Goal: Information Seeking & Learning: Learn about a topic

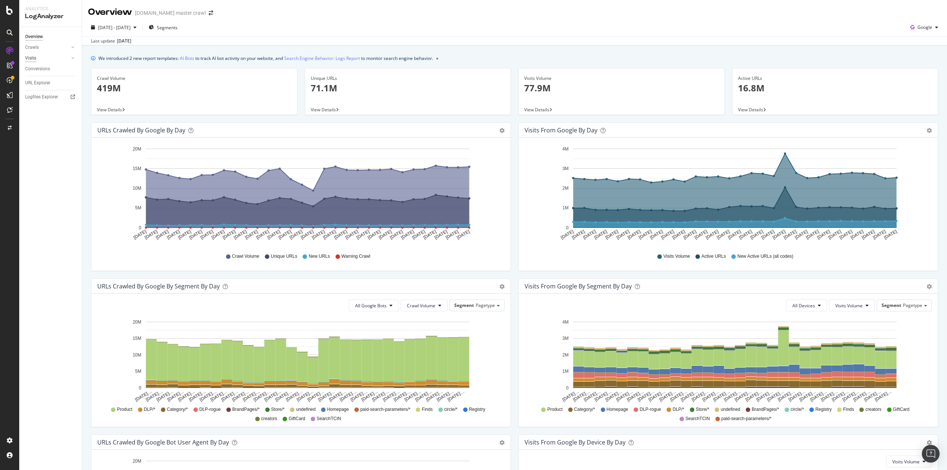
click at [31, 54] on div "Visits" at bounding box center [30, 58] width 11 height 8
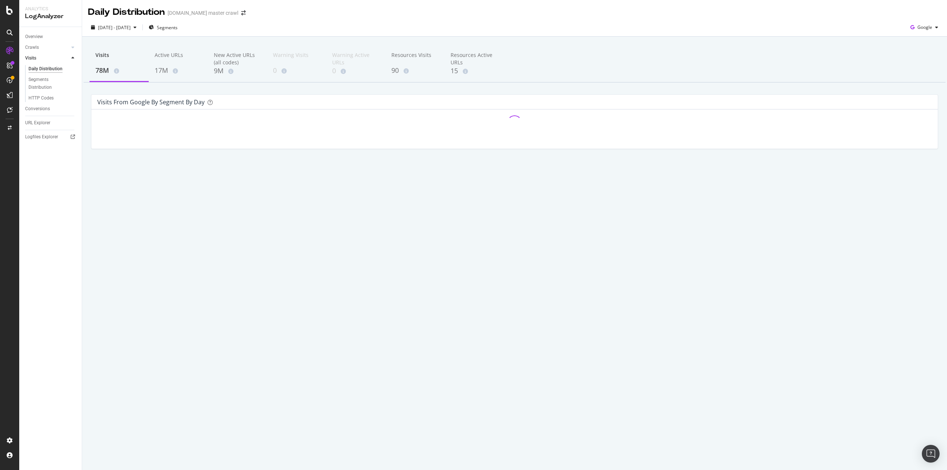
drag, startPoint x: 204, startPoint y: 179, endPoint x: 207, endPoint y: 175, distance: 4.5
click at [205, 177] on div "Visits 78M Active URLs 17M New Active URLs (all codes) 9M Warning Visits 0 Warn…" at bounding box center [514, 110] width 865 height 146
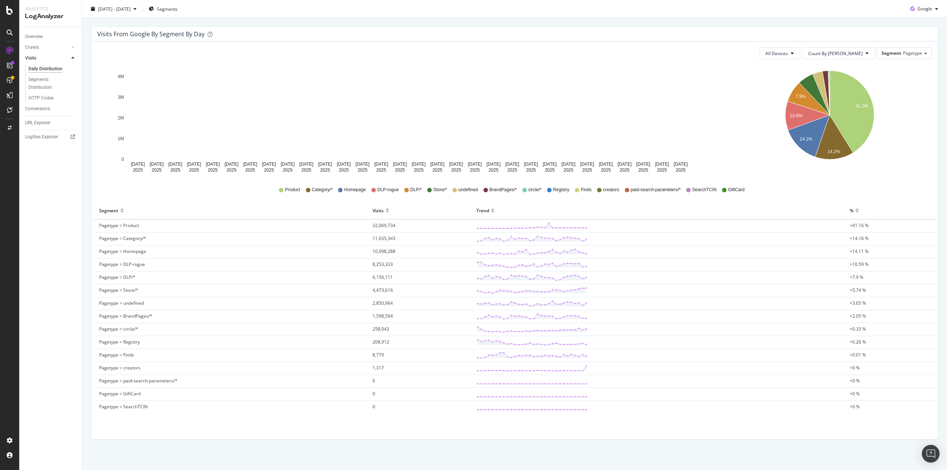
scroll to position [69, 0]
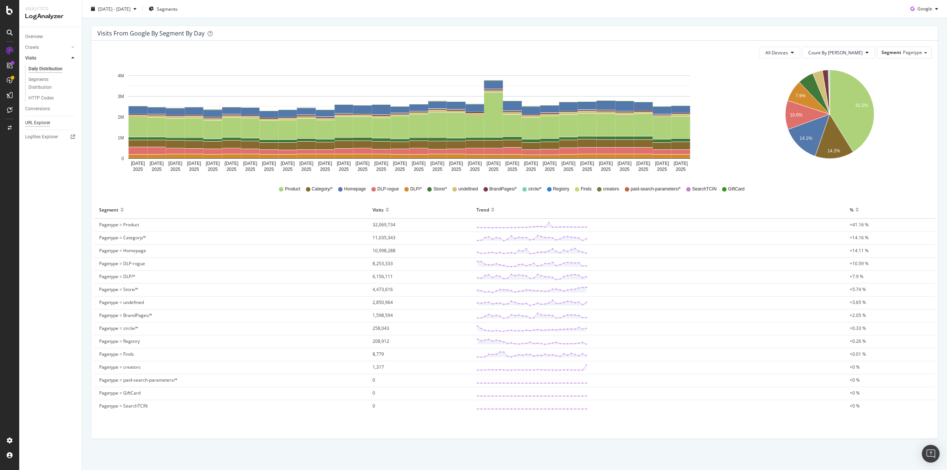
click at [33, 121] on div "URL Explorer" at bounding box center [37, 123] width 25 height 8
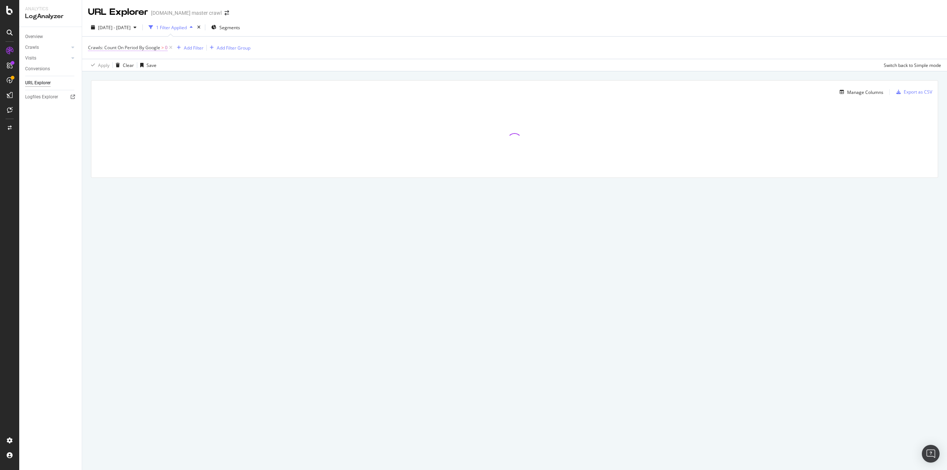
click at [142, 48] on span "Crawls: Count On Period By Google" at bounding box center [124, 47] width 72 height 6
click at [91, 45] on div "Crawls: Count On Period By Google Greater than 0 Cancel Add filter Apply" at bounding box center [134, 78] width 93 height 75
click at [94, 46] on div "Crawls: Count On Period" at bounding box center [134, 47] width 87 height 13
click at [91, 45] on div "Crawls: Count On Period By Google Greater than 0 Cancel Add filter Apply" at bounding box center [134, 78] width 93 height 75
click at [92, 47] on icon at bounding box center [92, 46] width 2 height 4
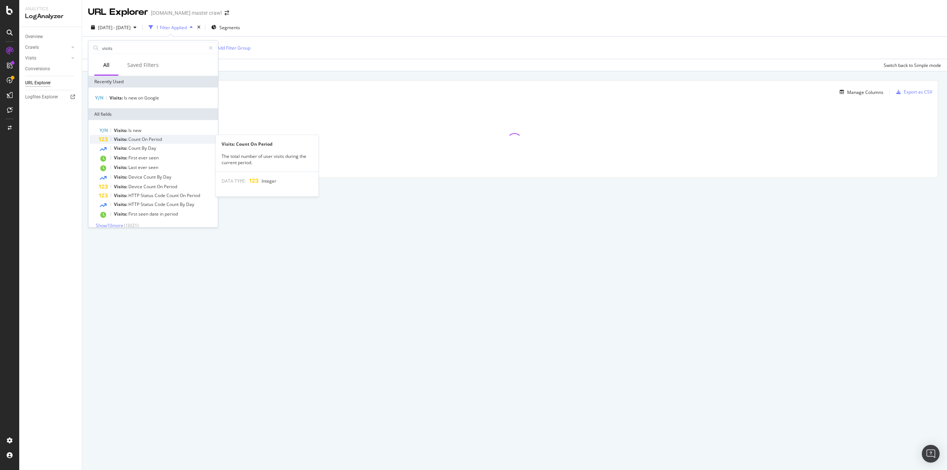
type input "visits"
click at [160, 138] on span "Period" at bounding box center [155, 139] width 13 height 6
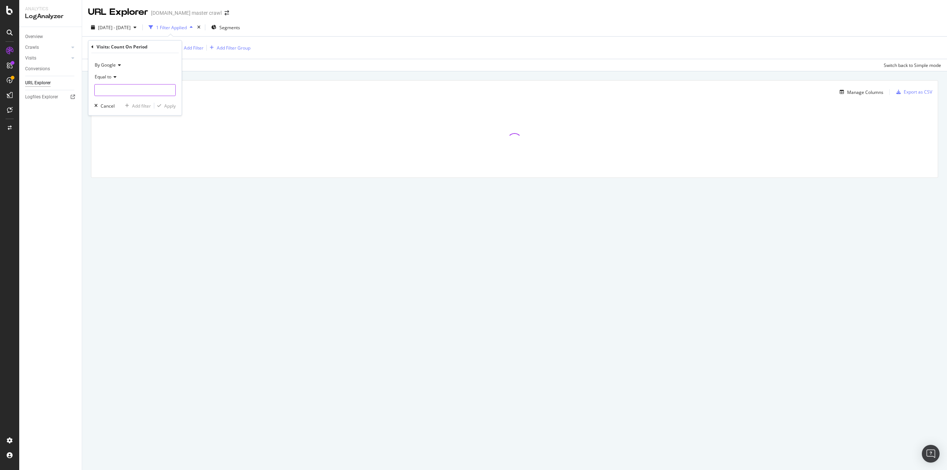
click at [118, 84] on input "number" at bounding box center [134, 90] width 81 height 12
click at [115, 77] on icon at bounding box center [113, 77] width 5 height 4
click at [203, 173] on div at bounding box center [514, 141] width 846 height 74
click at [199, 46] on div "Add Filter" at bounding box center [194, 48] width 20 height 6
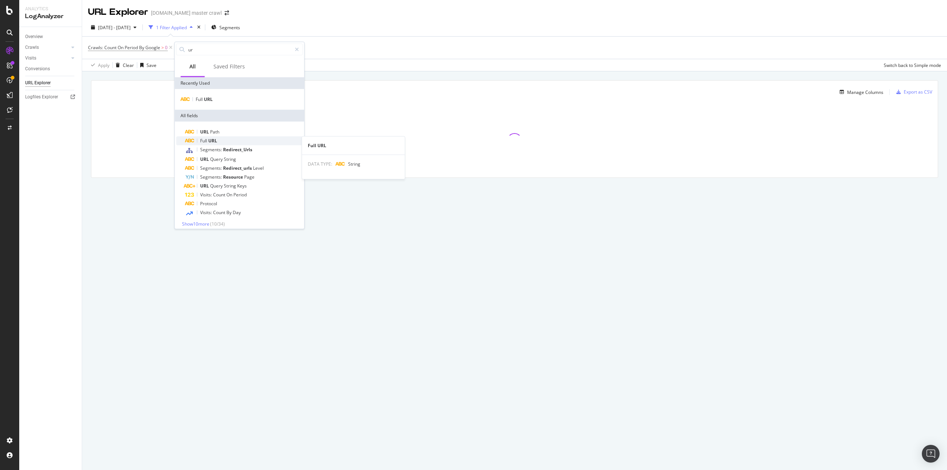
type input "ur"
click at [209, 140] on span "URL" at bounding box center [212, 141] width 9 height 6
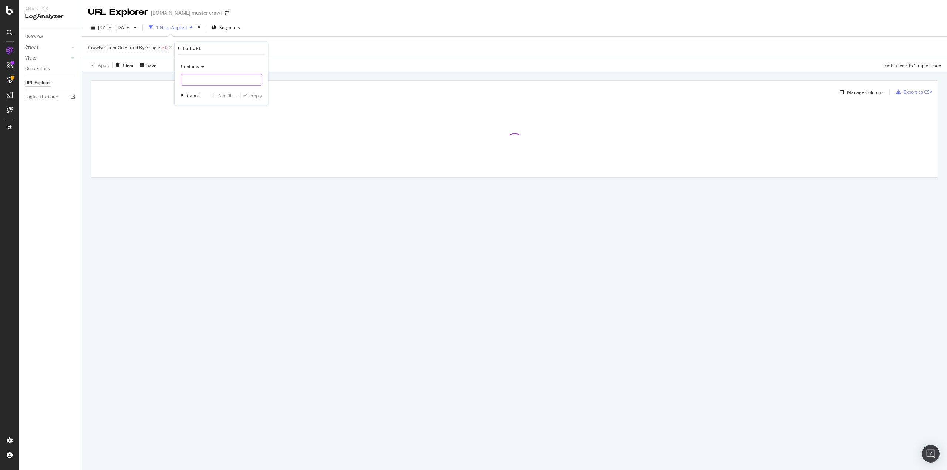
click at [192, 76] on input "text" at bounding box center [221, 80] width 81 height 12
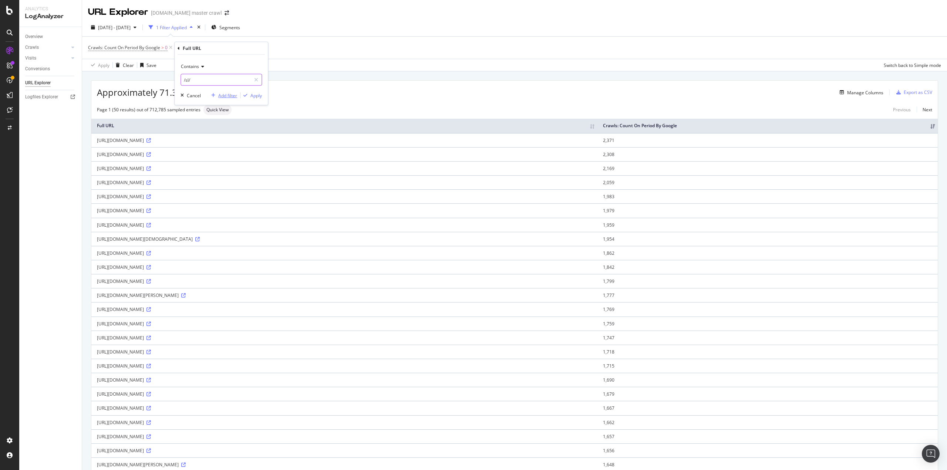
type input "/sl/"
click at [227, 94] on div "Add filter" at bounding box center [227, 95] width 19 height 6
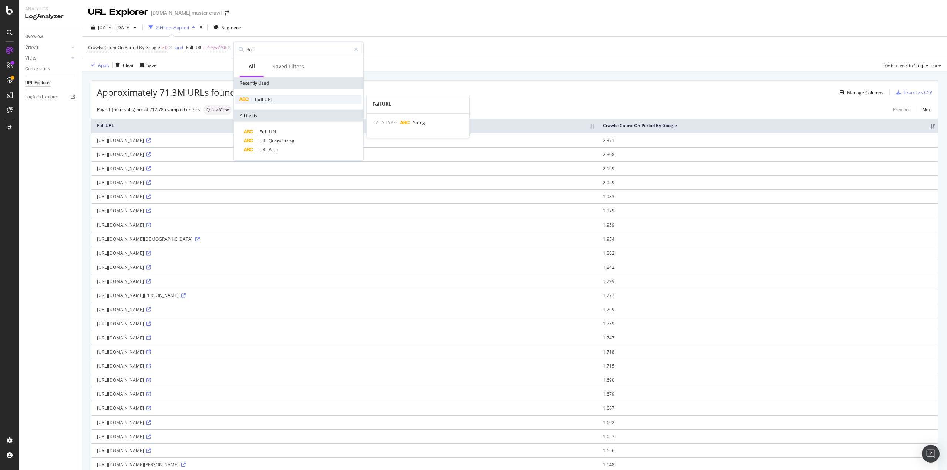
type input "full"
click at [281, 99] on div "Full URL" at bounding box center [298, 99] width 126 height 9
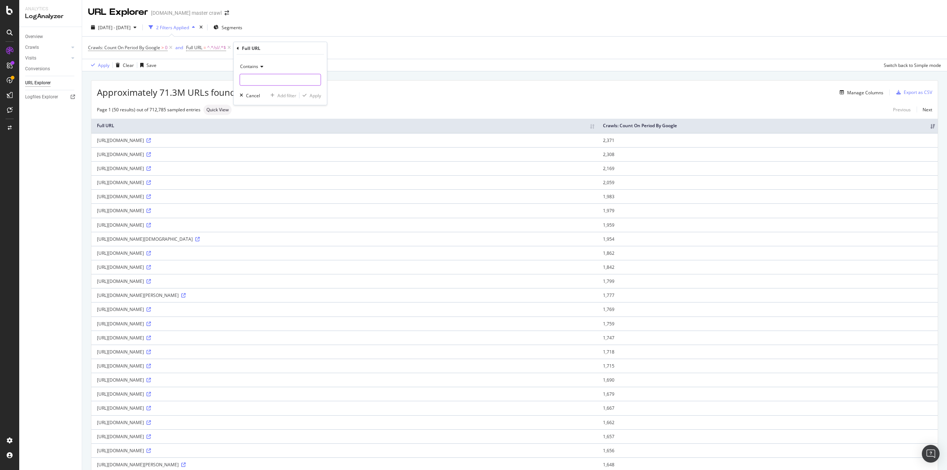
click at [273, 79] on input "text" at bounding box center [280, 80] width 81 height 12
type input "starbucks"
click at [316, 94] on div "Apply" at bounding box center [315, 95] width 11 height 6
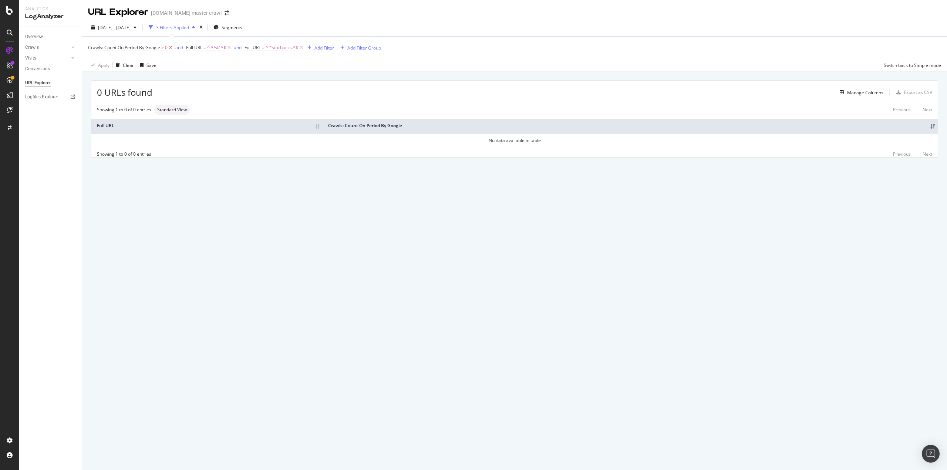
click at [172, 49] on icon at bounding box center [171, 47] width 6 height 7
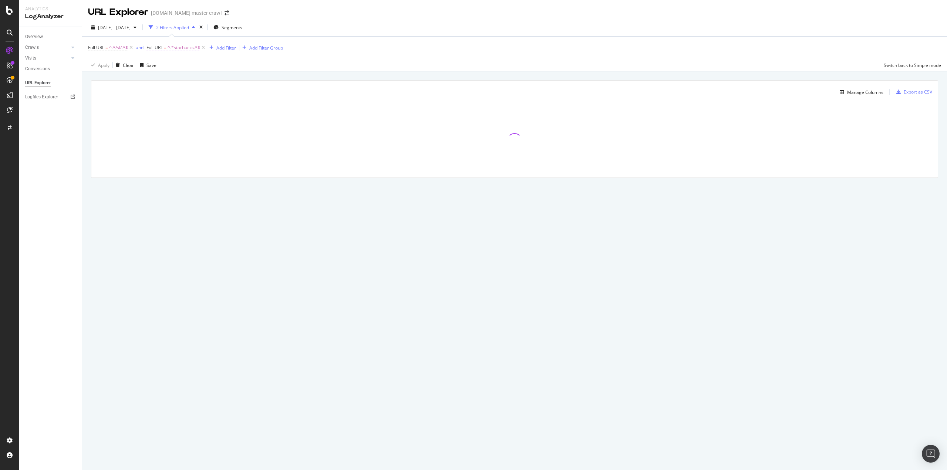
click at [181, 50] on span "^.*starbucks.*$" at bounding box center [184, 48] width 33 height 10
click at [159, 80] on input "starbucks" at bounding box center [189, 78] width 70 height 12
click at [157, 77] on input "starbucks" at bounding box center [189, 78] width 70 height 12
click at [160, 78] on input "starbucks" at bounding box center [189, 78] width 70 height 12
type input "Sarbucks"
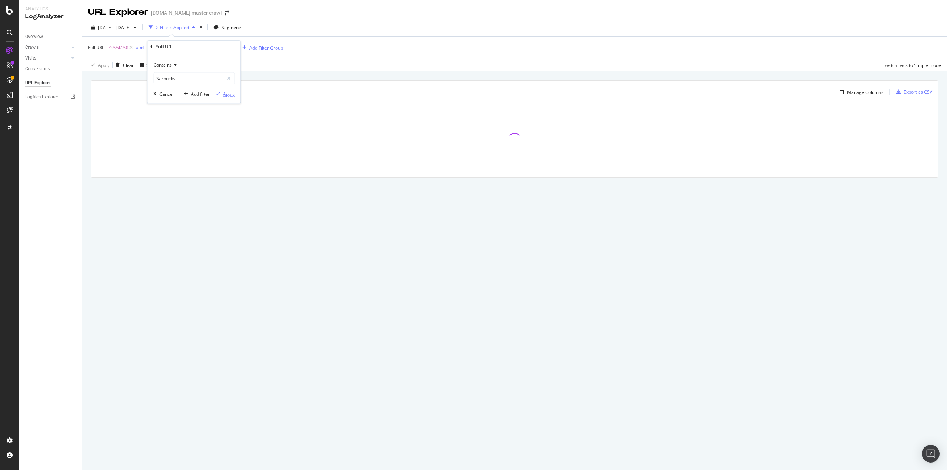
click at [225, 93] on div "Apply" at bounding box center [228, 94] width 11 height 6
click at [187, 48] on span "^.*Sarbucks.*$" at bounding box center [183, 48] width 31 height 10
drag, startPoint x: 159, startPoint y: 78, endPoint x: 184, endPoint y: 120, distance: 49.1
click at [159, 78] on input "Sarbucks" at bounding box center [189, 78] width 70 height 12
click at [159, 80] on input "Sarbucks" at bounding box center [189, 78] width 70 height 12
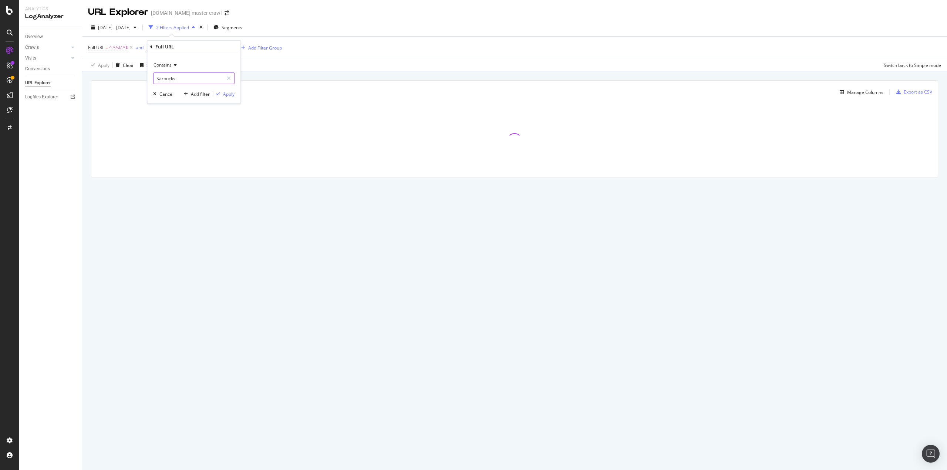
click at [161, 79] on input "Sarbucks" at bounding box center [189, 78] width 70 height 12
type input "Starbucks"
click at [229, 98] on div "Contains Starbucks Cancel Add filter Apply" at bounding box center [193, 78] width 93 height 50
click at [229, 92] on div "Apply" at bounding box center [228, 94] width 11 height 6
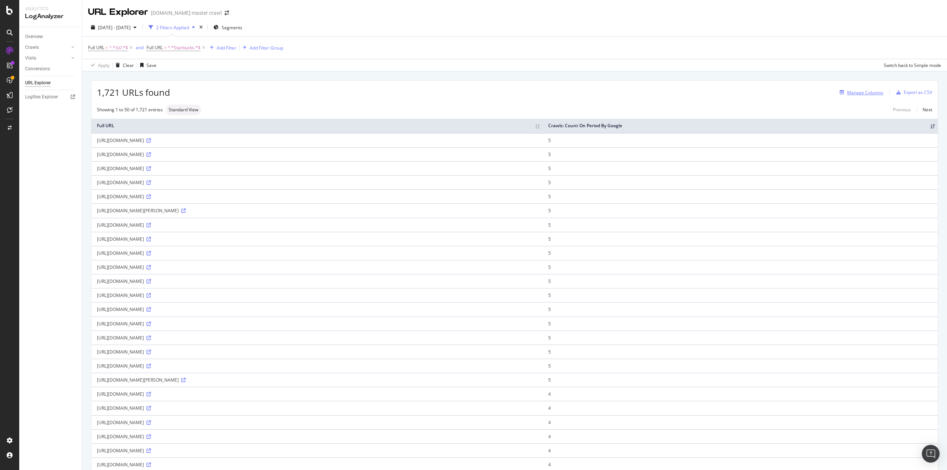
click at [858, 95] on div "Manage Columns" at bounding box center [865, 93] width 36 height 6
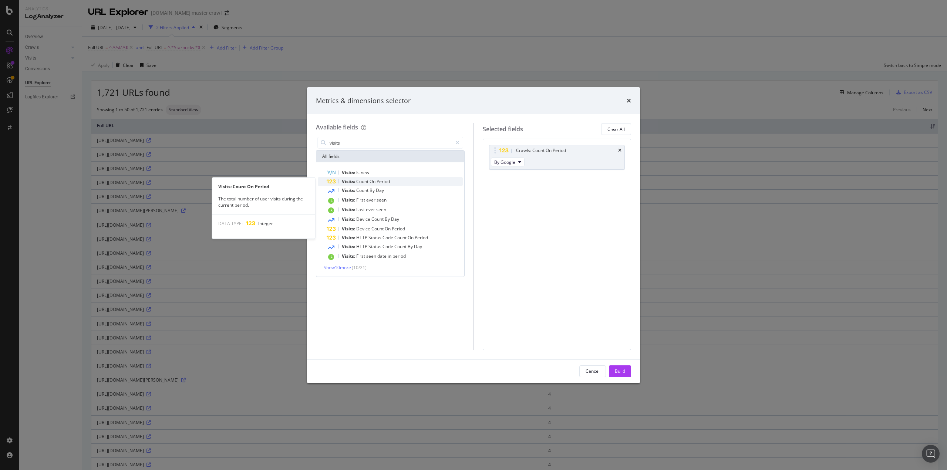
type input "visits"
click at [385, 180] on span "Period" at bounding box center [383, 181] width 13 height 6
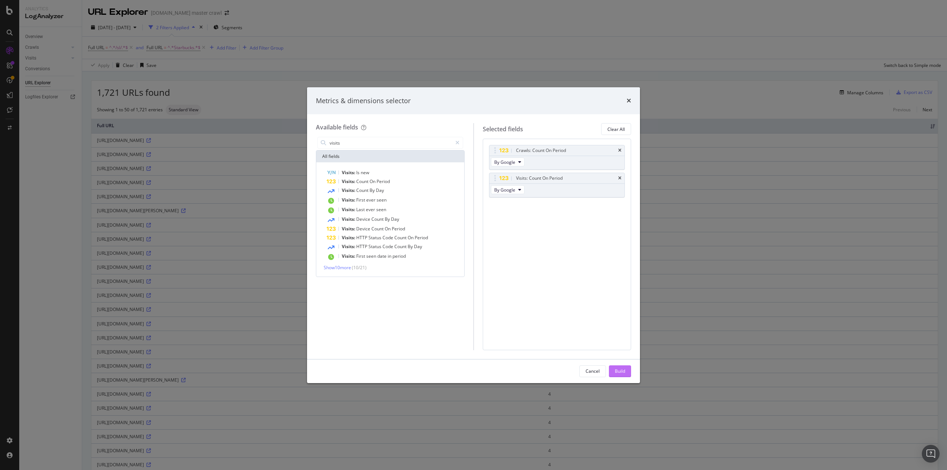
click at [624, 371] on div "Build" at bounding box center [620, 371] width 10 height 6
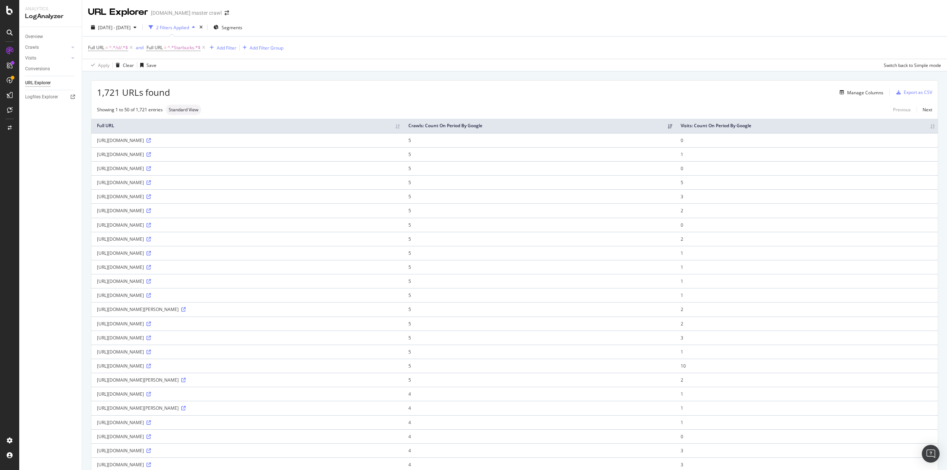
click at [928, 126] on th "Visits: Count On Period By Google" at bounding box center [806, 126] width 263 height 14
click at [926, 126] on th "Visits: Count On Period By Google" at bounding box center [806, 126] width 263 height 14
click at [146, 65] on div "Save" at bounding box center [151, 65] width 10 height 6
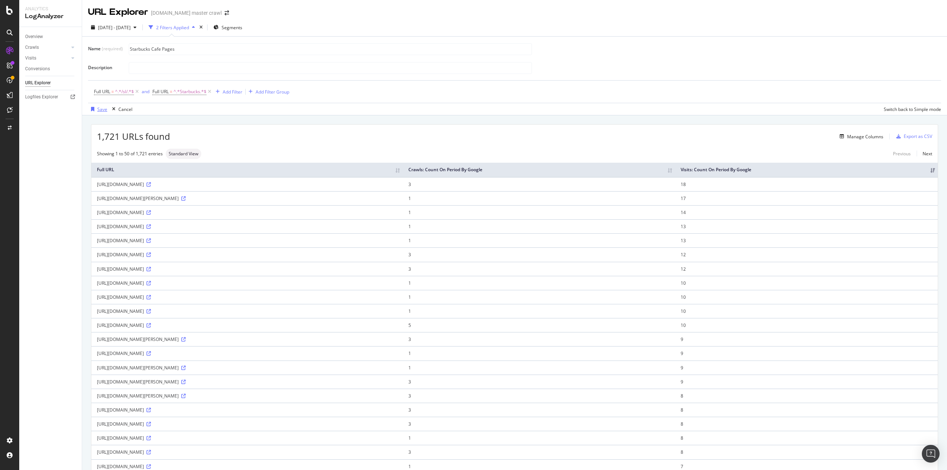
type input "Starbucks Cafe Pages"
click at [100, 108] on div "Save" at bounding box center [102, 109] width 10 height 6
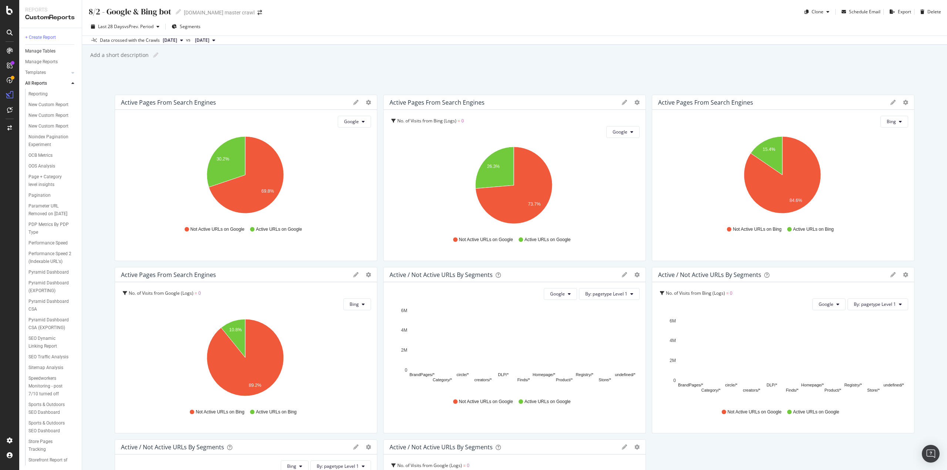
scroll to position [660, 0]
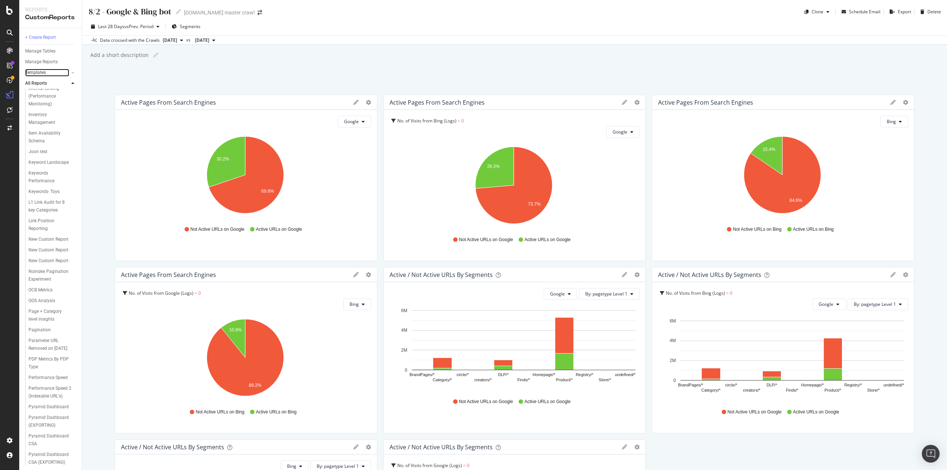
click at [50, 74] on link "Templates" at bounding box center [47, 73] width 44 height 8
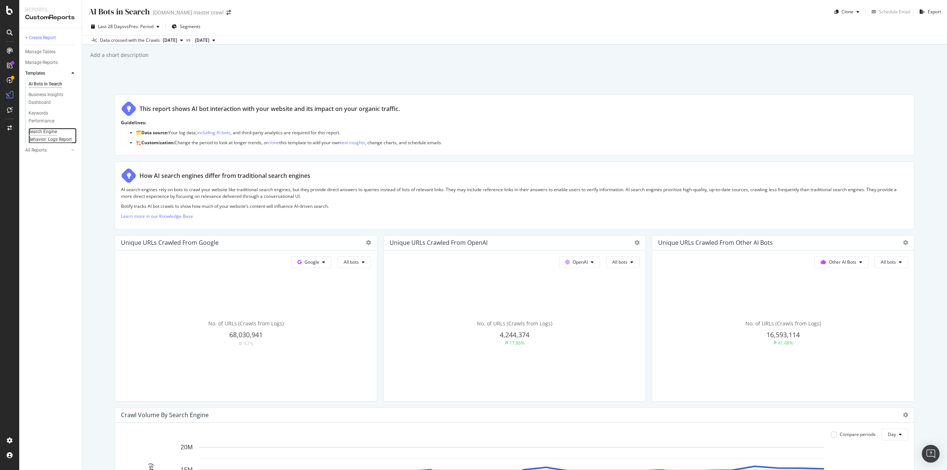
click at [48, 136] on div "Search Engine Behavior: Logs Report" at bounding box center [50, 136] width 44 height 16
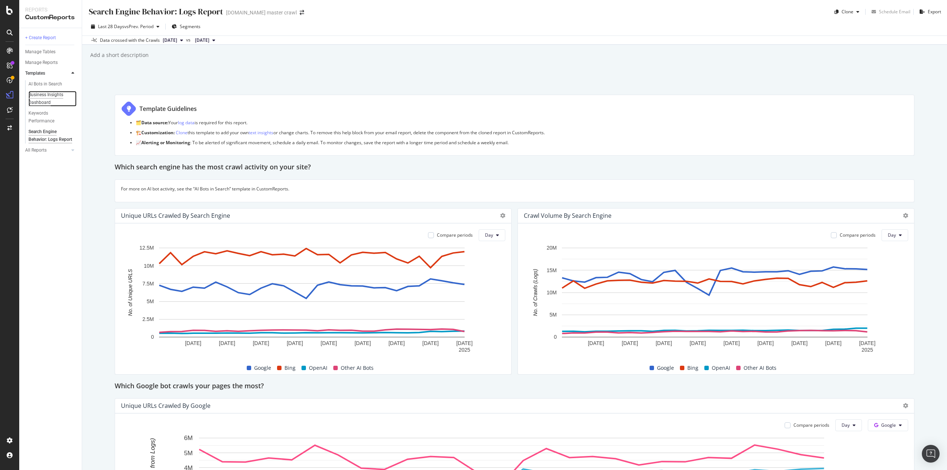
click at [42, 101] on div "Business Insights Dashboard" at bounding box center [49, 99] width 43 height 16
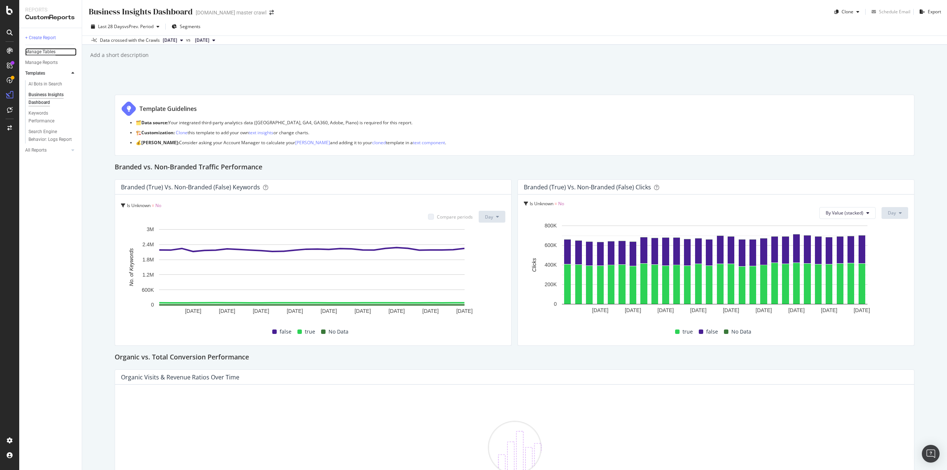
click at [53, 53] on div "Manage Tables" at bounding box center [40, 52] width 30 height 8
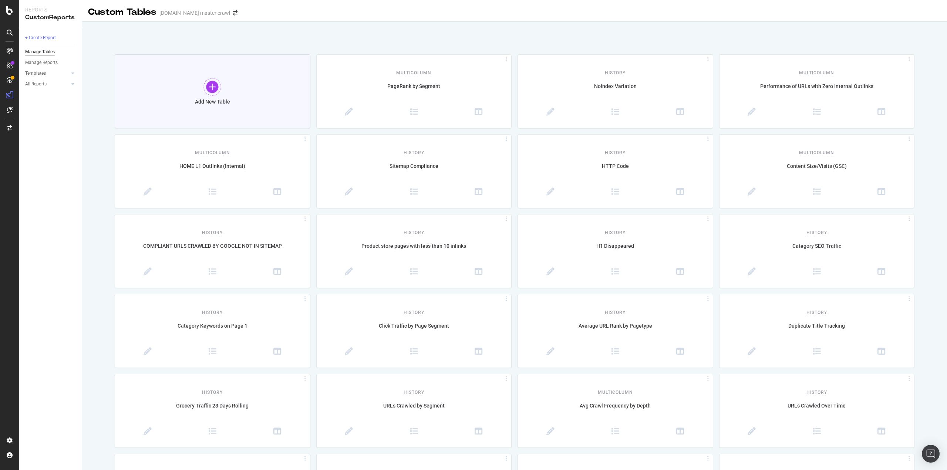
click at [248, 85] on div "Add New Table" at bounding box center [213, 91] width 196 height 74
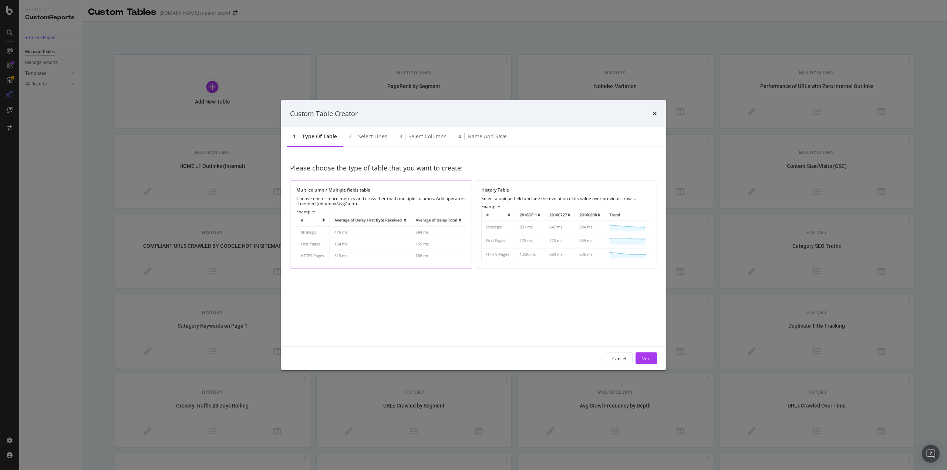
click at [398, 233] on img "modal" at bounding box center [380, 239] width 169 height 48
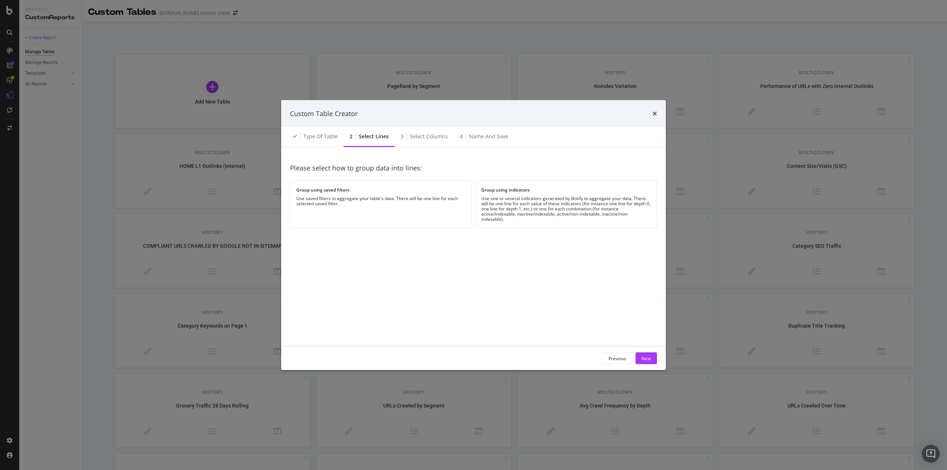
click at [394, 198] on div "Use saved filters to aggregate your table's data. There will be one line for ea…" at bounding box center [380, 201] width 169 height 10
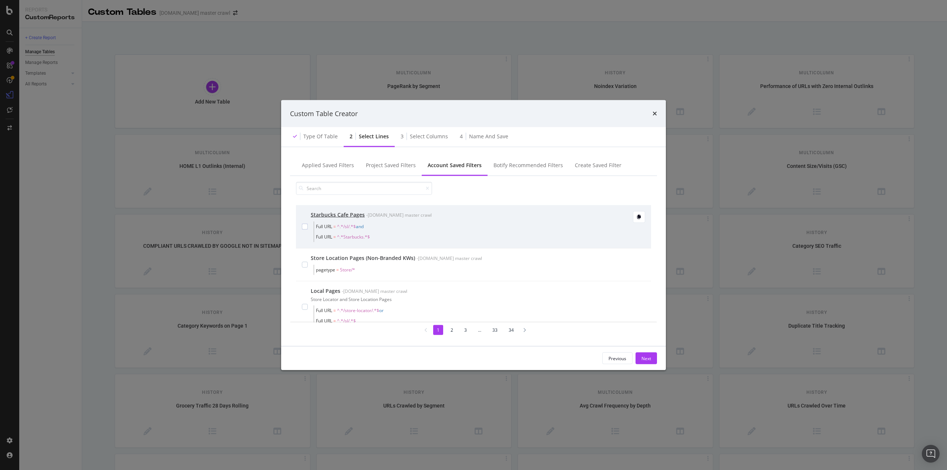
click at [308, 227] on div "Starbucks Cafe Pages - target.com master crawl Full URL = ^.*/sl/.*$ and Full U…" at bounding box center [473, 226] width 343 height 31
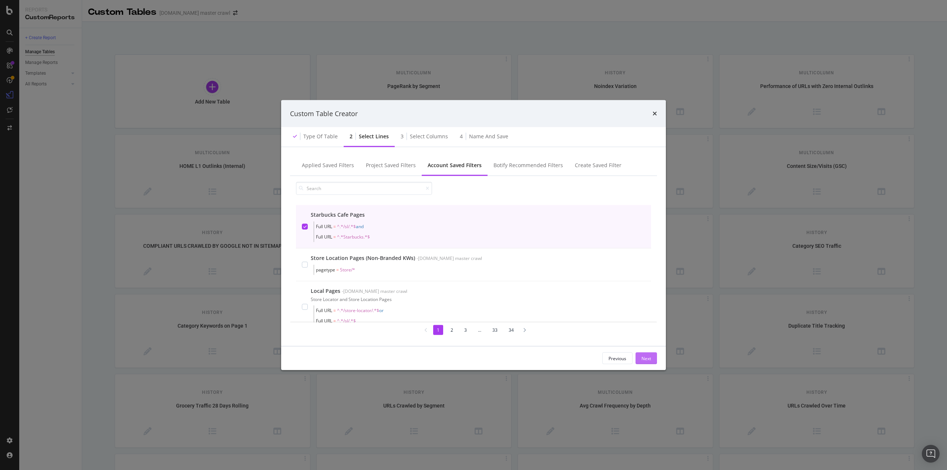
click at [641, 360] on button "Next" at bounding box center [645, 358] width 21 height 12
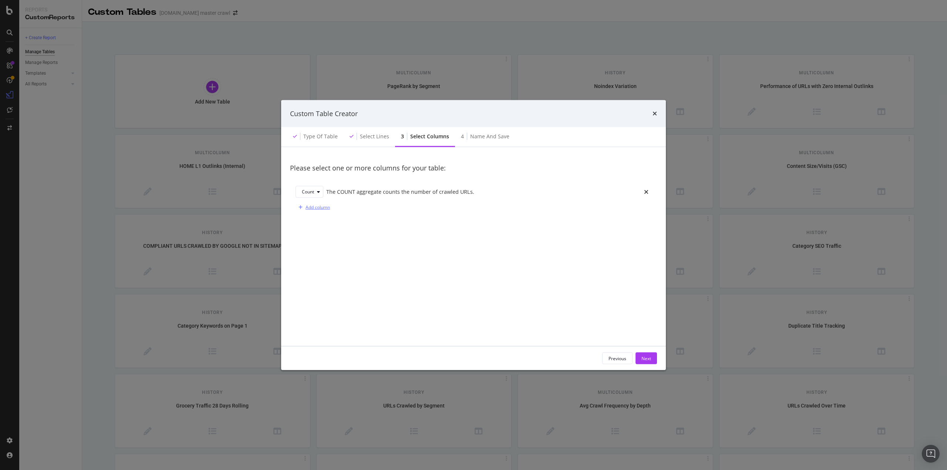
click at [313, 207] on div "Add column" at bounding box center [318, 207] width 24 height 6
click at [338, 211] on div "Select a field" at bounding box center [484, 207] width 308 height 10
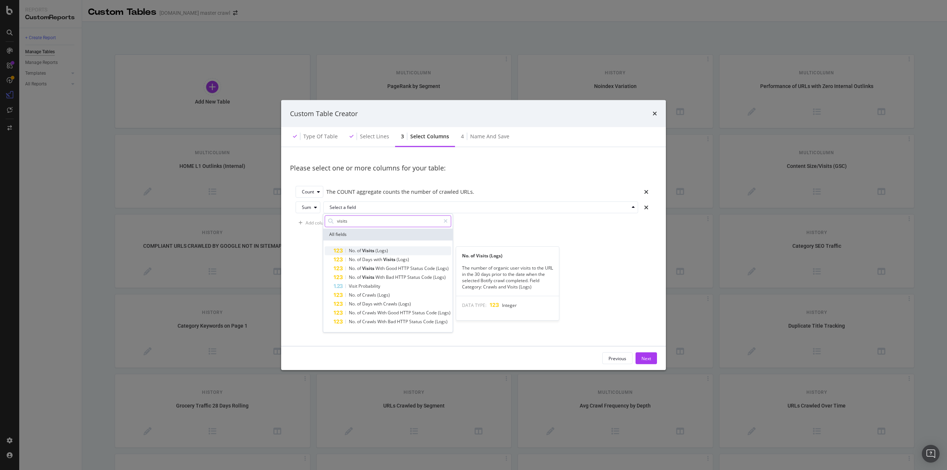
type input "visits"
click at [383, 252] on span "(Logs)" at bounding box center [381, 250] width 13 height 6
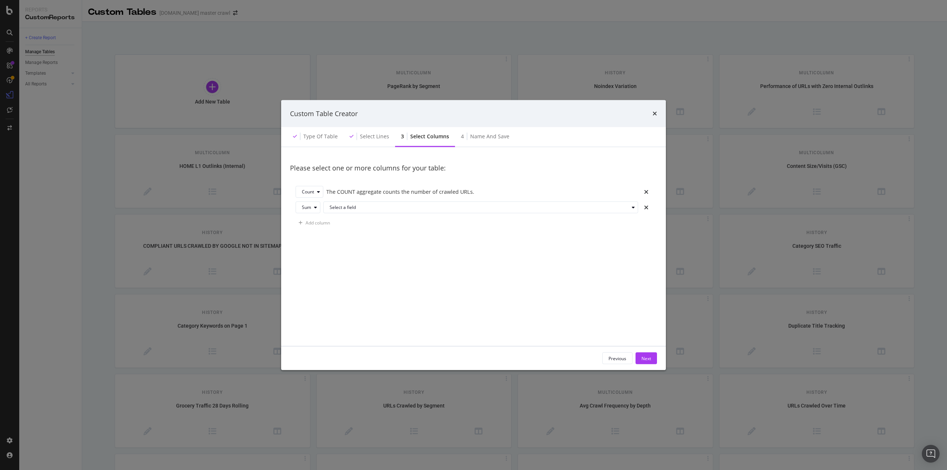
click at [510, 257] on div "Please select one or more columns for your table: Count The COUNT aggregate cou…" at bounding box center [473, 246] width 367 height 181
click at [408, 209] on div "Select a field" at bounding box center [479, 207] width 299 height 4
click at [363, 251] on span "On Current Crawl" at bounding box center [352, 254] width 38 height 6
click at [398, 266] on div "Validate" at bounding box center [402, 267] width 17 height 6
click at [314, 217] on button "Add column" at bounding box center [313, 223] width 34 height 12
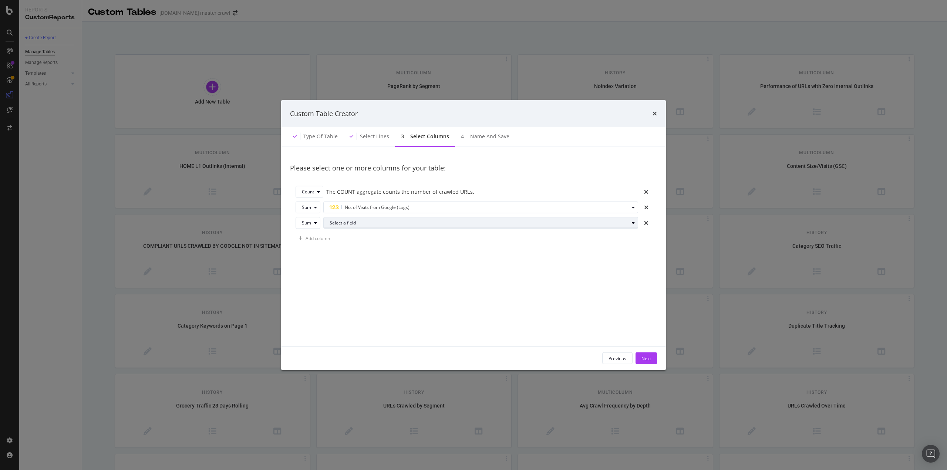
click at [350, 227] on div "Select a field" at bounding box center [484, 223] width 308 height 10
type input "G"
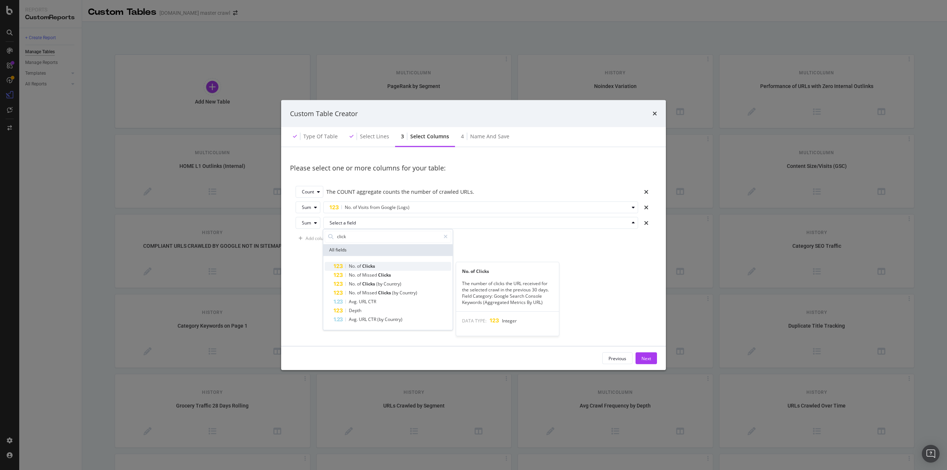
type input "click"
click at [365, 267] on span "Clicks" at bounding box center [368, 266] width 13 height 6
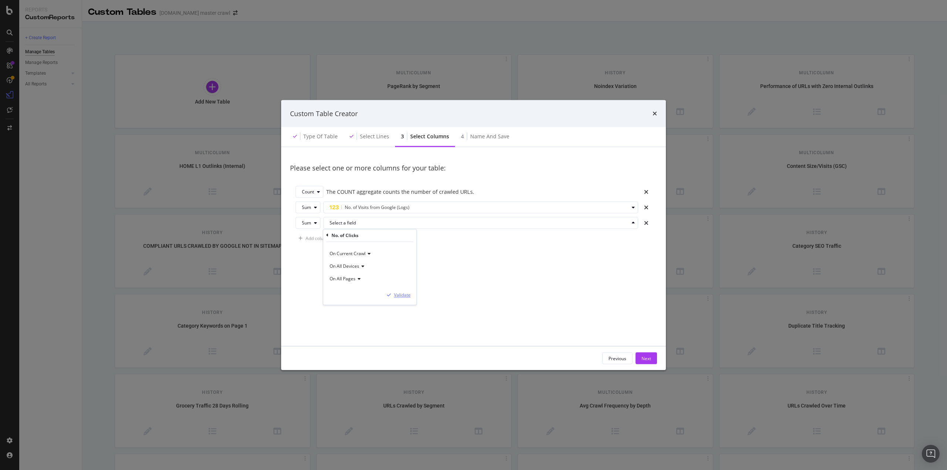
click at [397, 292] on div "Validate" at bounding box center [402, 295] width 17 height 6
click at [317, 238] on div "Add column" at bounding box center [318, 238] width 24 height 6
click at [348, 238] on div "Select a field" at bounding box center [479, 238] width 299 height 4
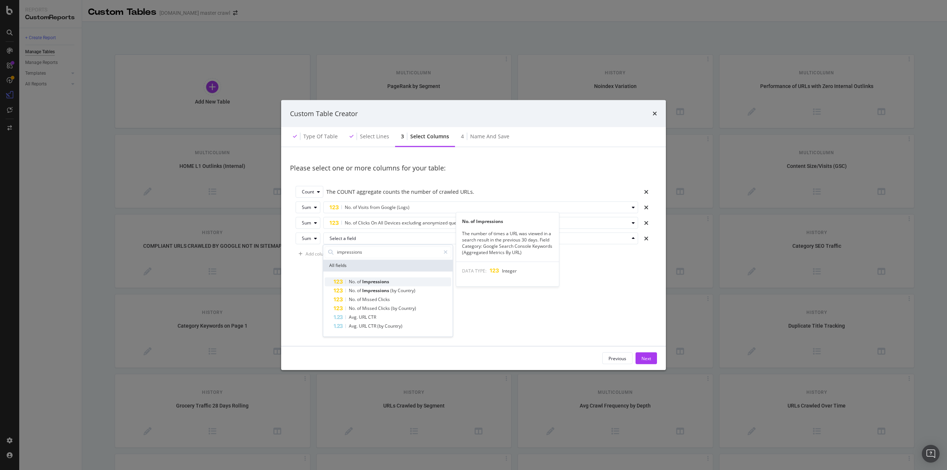
type input "impressions"
click at [364, 283] on span "Impressions" at bounding box center [375, 282] width 27 height 6
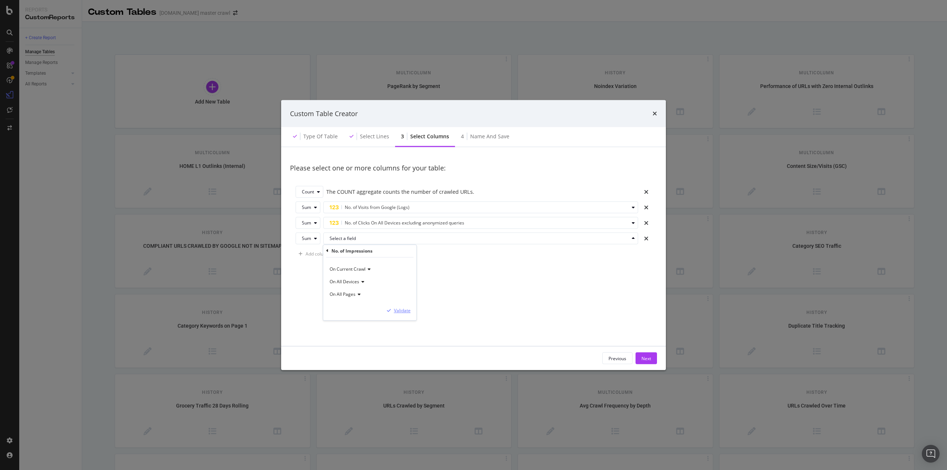
click at [400, 311] on div "Validate" at bounding box center [402, 310] width 17 height 6
click at [645, 358] on div "Next" at bounding box center [646, 358] width 10 height 6
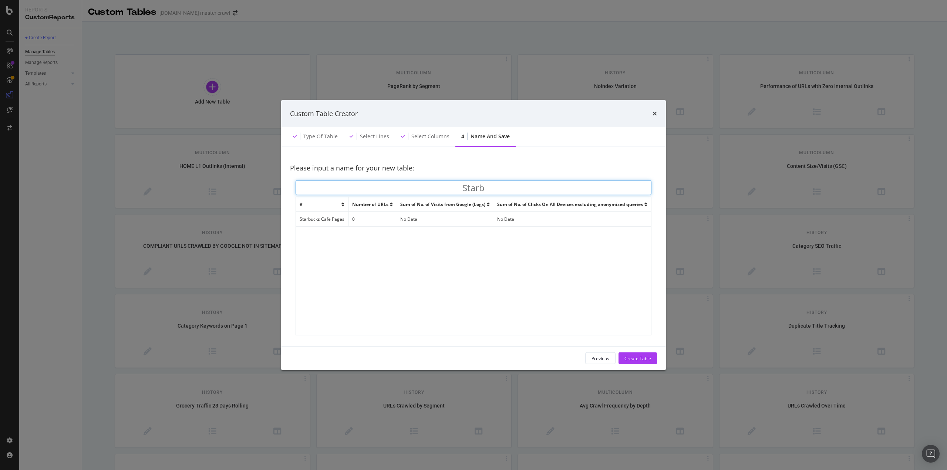
type input "Starb"
click at [596, 358] on div "Previous" at bounding box center [600, 358] width 18 height 6
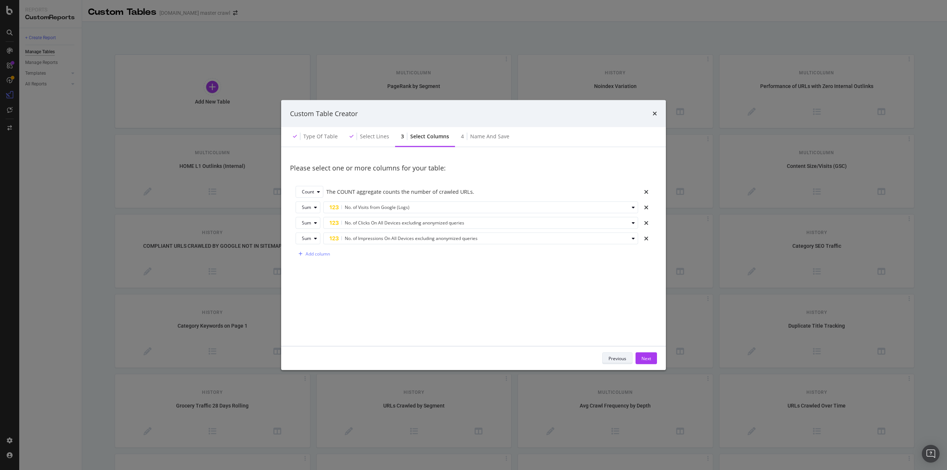
click at [596, 358] on div "Previous Next" at bounding box center [473, 358] width 367 height 12
click at [618, 358] on div "Previous" at bounding box center [617, 358] width 18 height 6
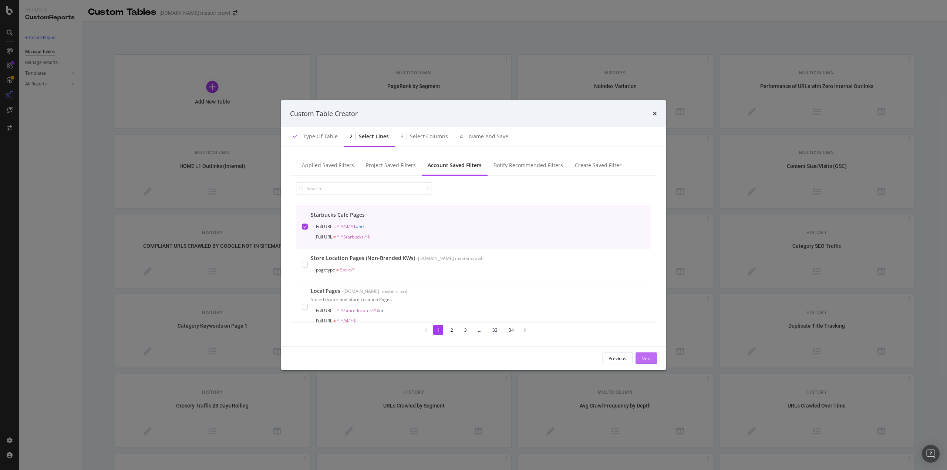
click at [641, 354] on button "Next" at bounding box center [645, 358] width 21 height 12
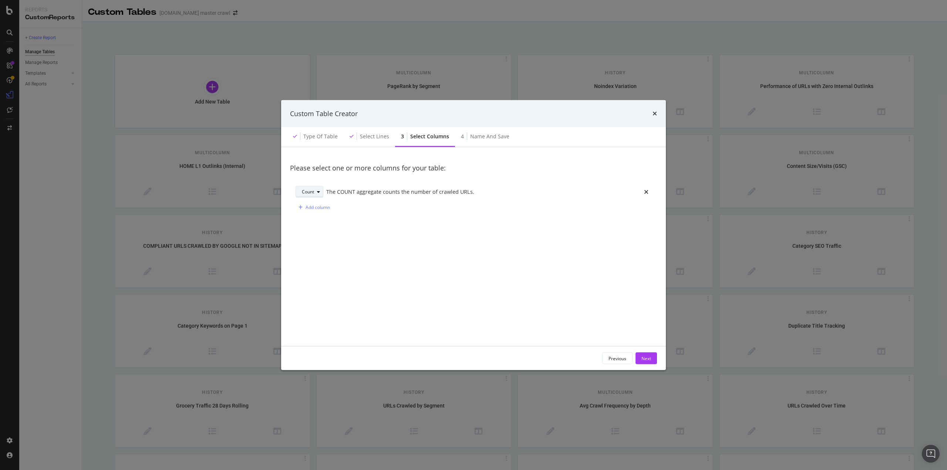
click at [315, 193] on div "modal" at bounding box center [318, 192] width 9 height 4
click at [395, 227] on div "Please select one or more columns for your table: Count The COUNT aggregate cou…" at bounding box center [473, 246] width 367 height 181
click at [329, 205] on div "Add column" at bounding box center [318, 207] width 24 height 6
click at [644, 189] on icon "times" at bounding box center [646, 192] width 4 height 6
click at [428, 193] on div "Select a field" at bounding box center [479, 192] width 299 height 4
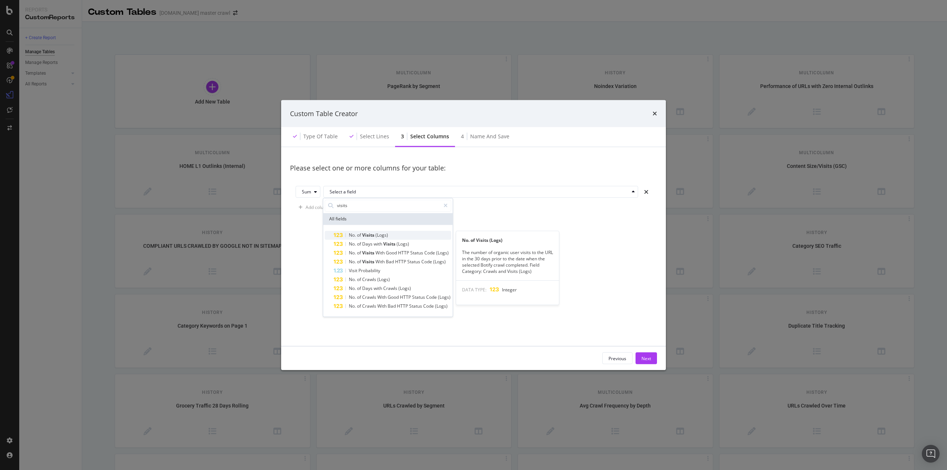
type input "visits"
click at [365, 235] on span "Visits" at bounding box center [368, 235] width 13 height 6
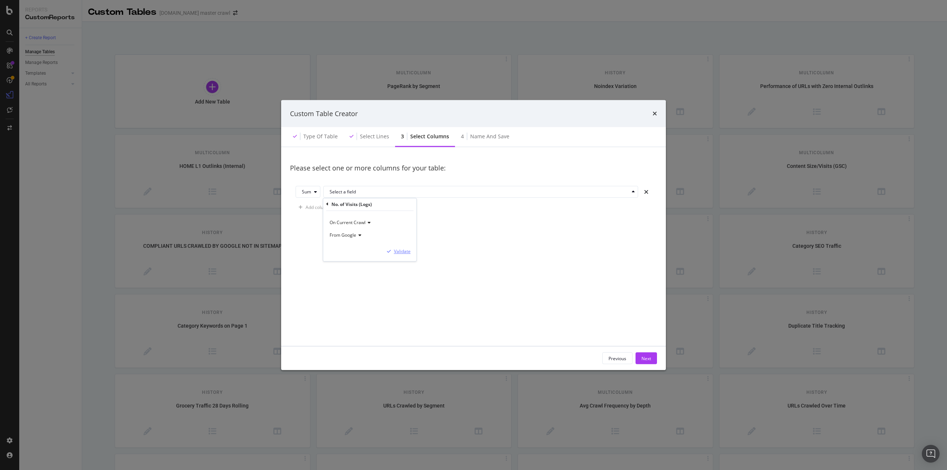
click at [403, 252] on div "Validate" at bounding box center [402, 251] width 17 height 6
click at [645, 360] on div "Next" at bounding box center [646, 358] width 10 height 6
